Goal: Task Accomplishment & Management: Manage account settings

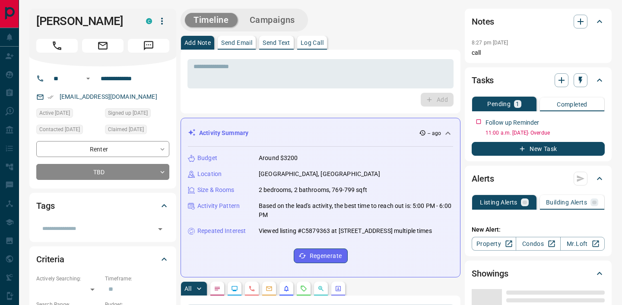
click at [247, 69] on textarea at bounding box center [320, 74] width 254 height 22
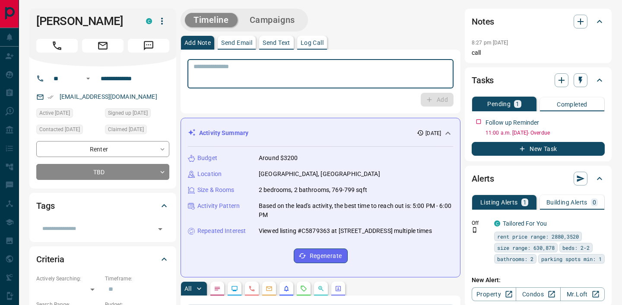
click at [222, 74] on textarea at bounding box center [320, 74] width 254 height 22
type textarea "*********"
click at [427, 98] on icon "button" at bounding box center [429, 100] width 8 height 8
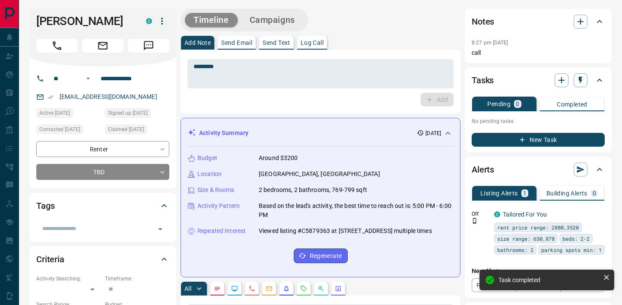
click at [495, 139] on button "New Task" at bounding box center [537, 140] width 133 height 14
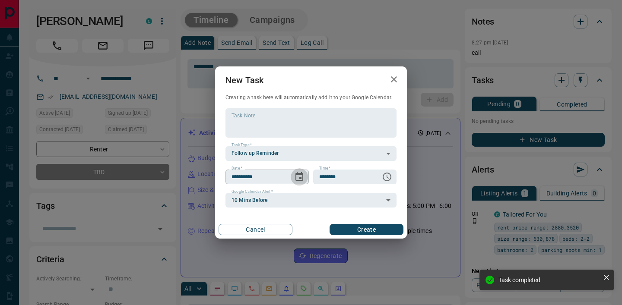
click at [300, 181] on icon "Choose date, selected date is Oct 16, 2025" at bounding box center [299, 177] width 10 height 10
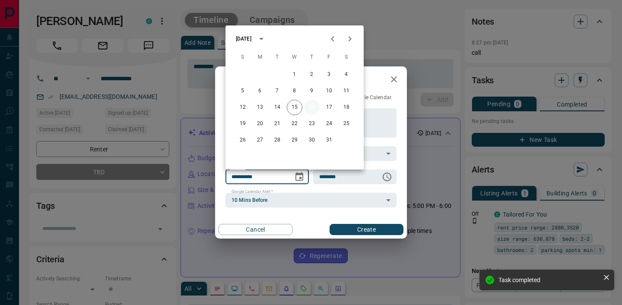
click at [309, 108] on button "16" at bounding box center [312, 108] width 16 height 16
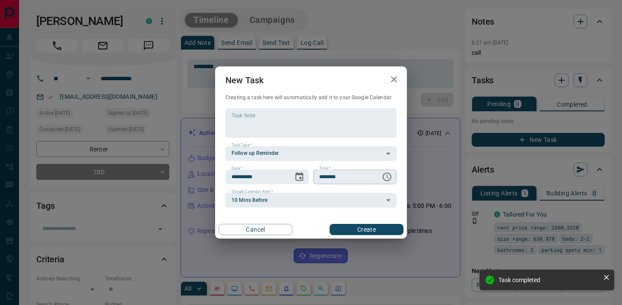
click at [389, 176] on icon "Choose time, selected time is 6:00 AM" at bounding box center [387, 177] width 10 height 10
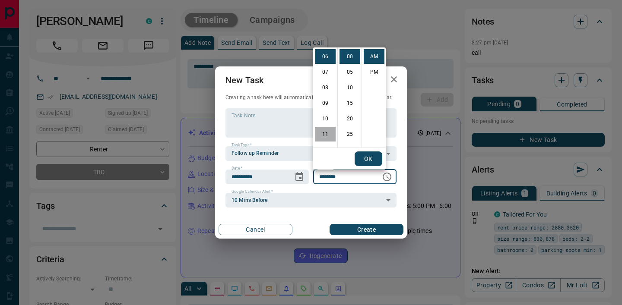
click at [320, 132] on li "11" at bounding box center [325, 134] width 21 height 15
type input "********"
click at [366, 158] on button "OK" at bounding box center [368, 159] width 28 height 15
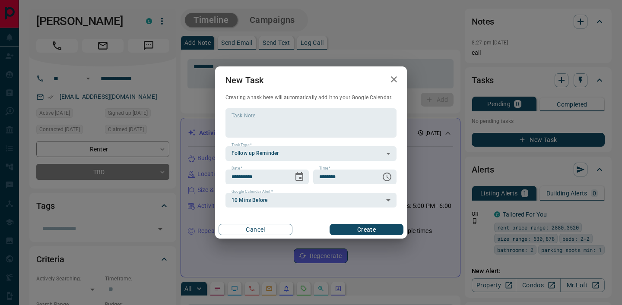
click at [341, 225] on button "Create" at bounding box center [366, 229] width 74 height 11
